Goal: Task Accomplishment & Management: Complete application form

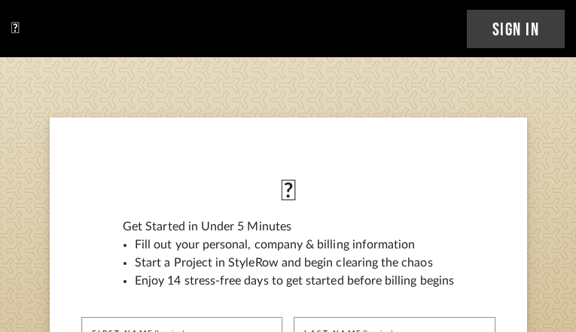
type input "GzdmTvPPTCpTS"
type input "AorqqQpa"
type input "[EMAIL_ADDRESS][DOMAIN_NAME]"
type input "4107952174"
